Goal: Information Seeking & Learning: Learn about a topic

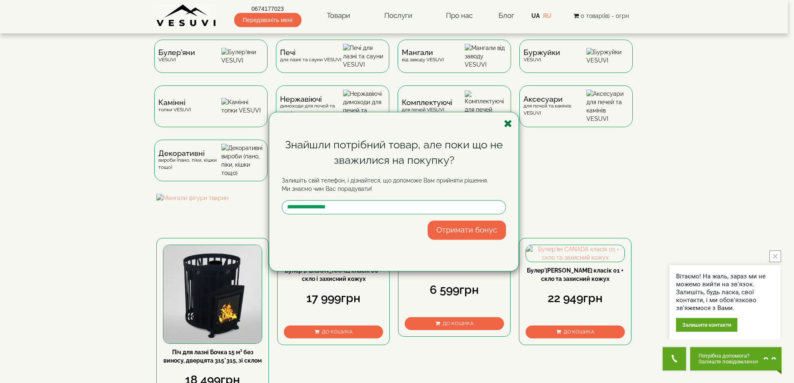
click at [509, 122] on icon "button" at bounding box center [508, 123] width 8 height 10
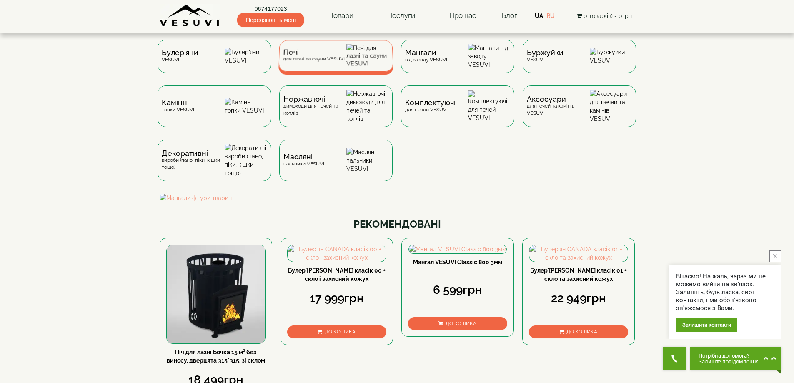
click at [347, 57] on div "Печі для лазні та сауни VESUVI" at bounding box center [335, 55] width 115 height 31
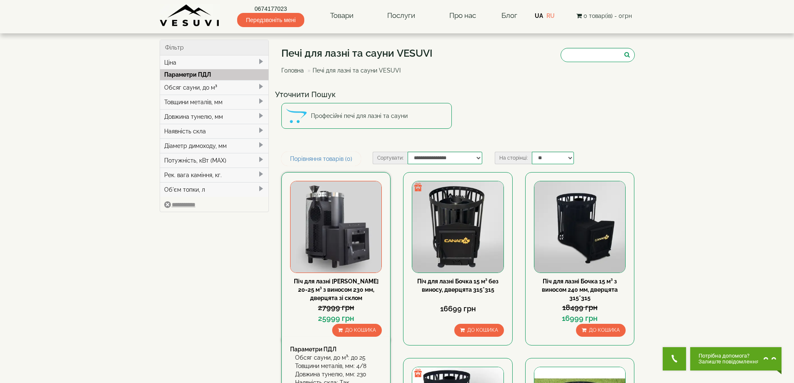
click at [335, 219] on img at bounding box center [336, 226] width 91 height 91
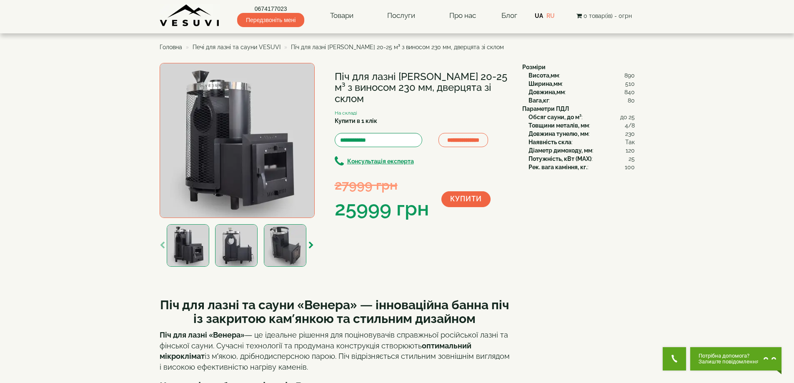
click at [236, 241] on img at bounding box center [236, 245] width 43 height 43
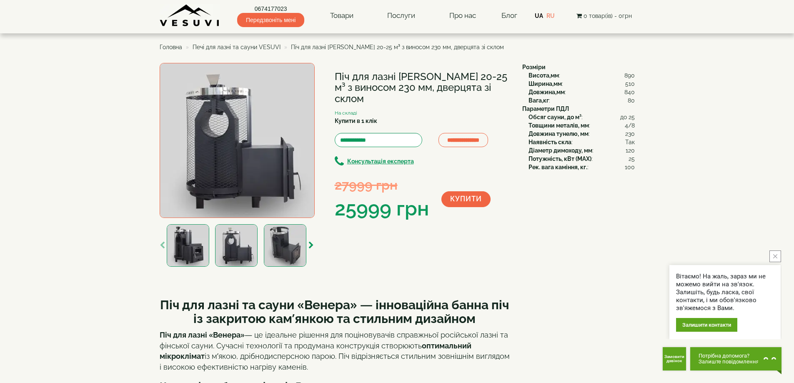
click at [261, 244] on div at bounding box center [335, 245] width 340 height 43
click at [268, 248] on img at bounding box center [285, 245] width 43 height 43
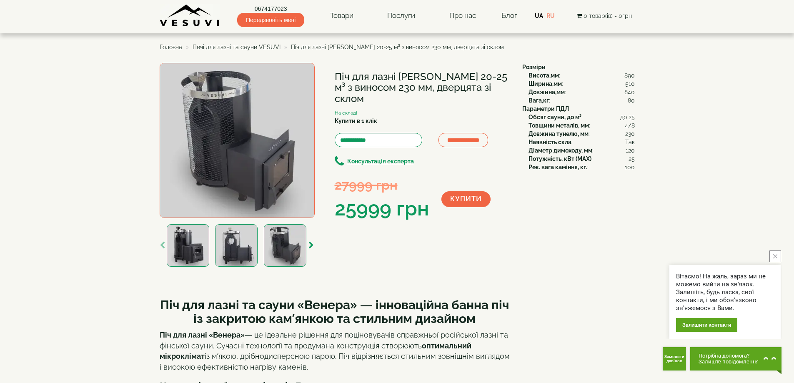
click at [237, 251] on img at bounding box center [236, 245] width 43 height 43
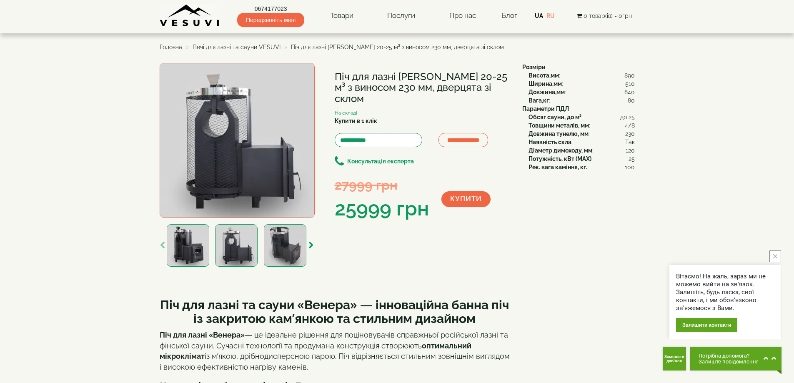
click at [188, 246] on img at bounding box center [188, 245] width 43 height 43
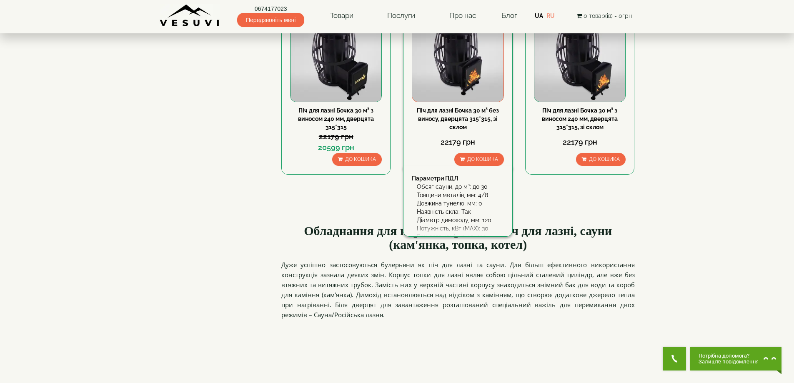
scroll to position [917, 0]
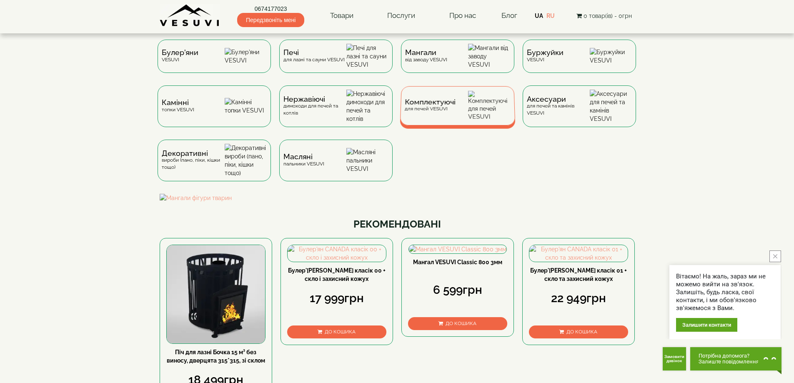
click at [489, 108] on img at bounding box center [489, 106] width 43 height 30
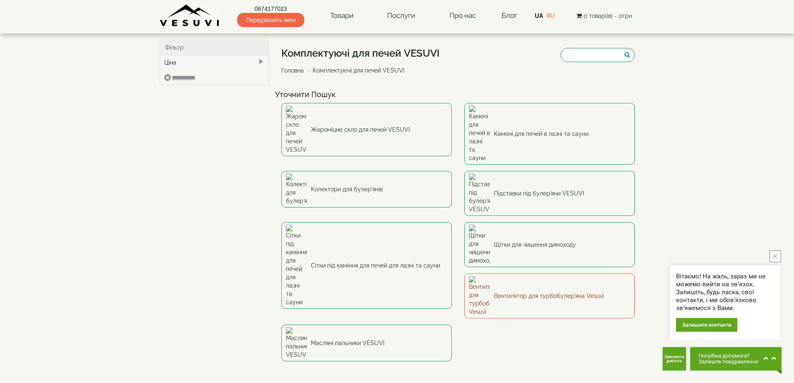
click at [469, 276] on img at bounding box center [479, 296] width 21 height 40
